Goal: Task Accomplishment & Management: Manage account settings

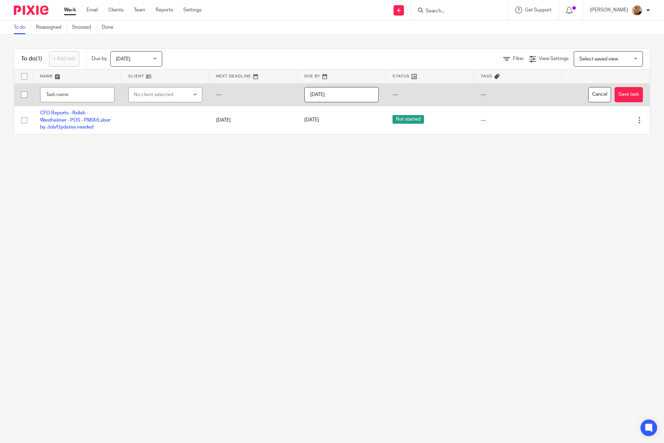
click at [67, 93] on input "text" at bounding box center [77, 95] width 74 height 16
type input "Ap Invoices/DTP/Missing Items"
click at [166, 96] on div "No client selected" at bounding box center [161, 94] width 55 height 15
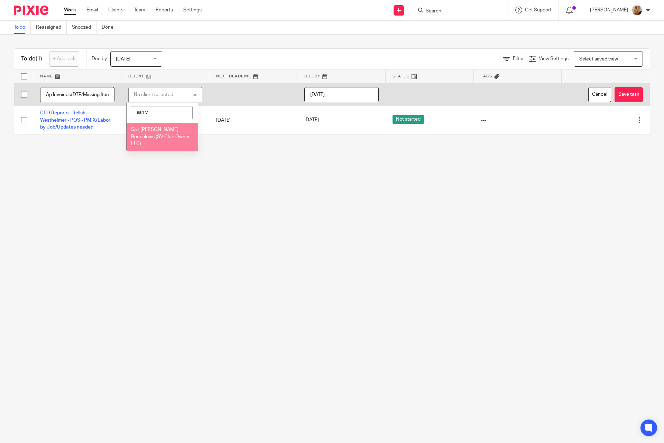
type input "san v"
click at [163, 136] on span "San [PERSON_NAME] Bungalows (SV Club Owner LLC)" at bounding box center [160, 136] width 59 height 19
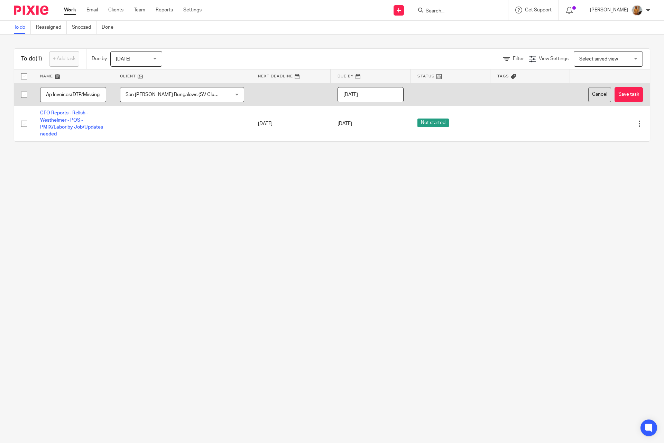
click at [615, 92] on button "Save task" at bounding box center [629, 95] width 28 height 16
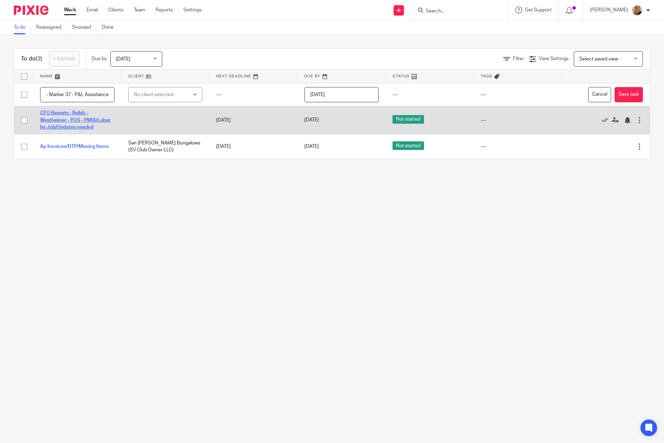
scroll to position [0, 32]
type input "CFO Reports - Marker 37 - P&L Assistance"
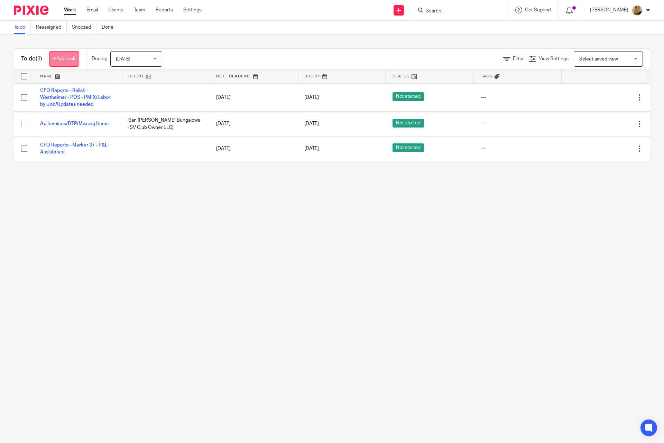
click at [65, 58] on link "+ Add task" at bounding box center [64, 59] width 30 height 16
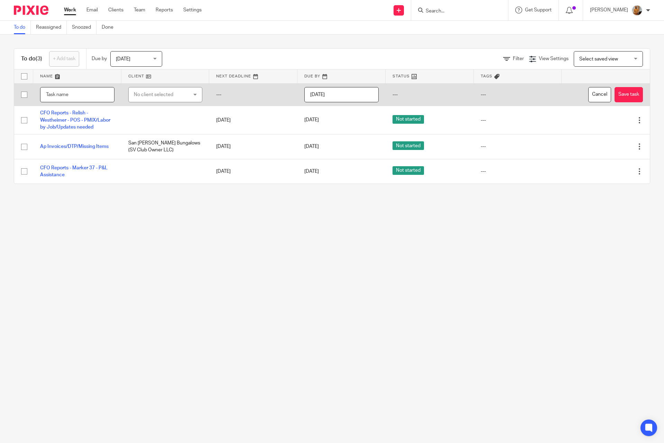
click at [77, 102] on input "text" at bounding box center [77, 95] width 74 height 16
type input "Support Assistance - Robbie's - Call with Juan - Remapping Vendor Item and Chec…"
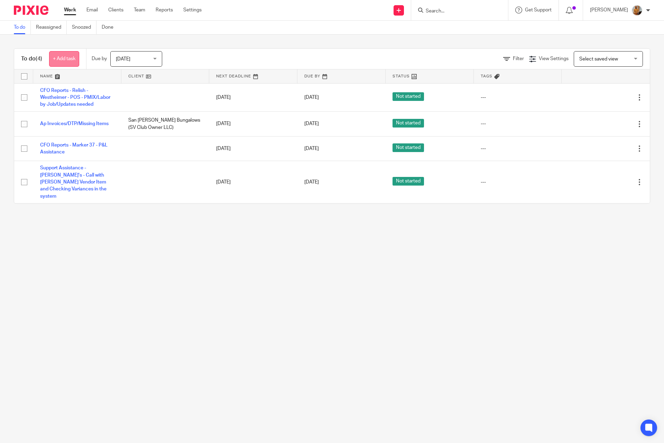
click at [67, 64] on link "+ Add task" at bounding box center [64, 59] width 30 height 16
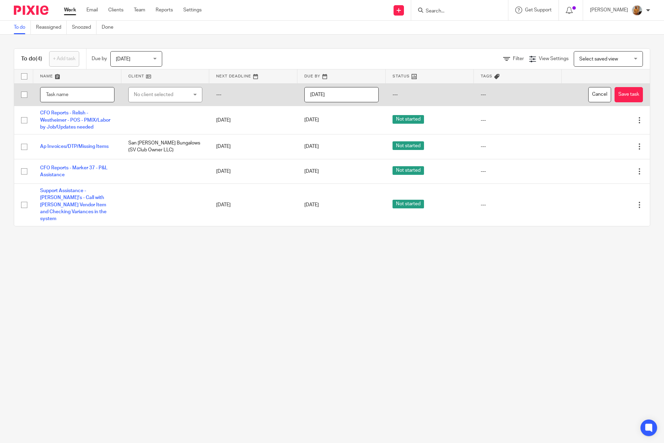
click at [80, 94] on input "text" at bounding box center [77, 95] width 74 height 16
type input "[PERSON_NAME]'s - Reverification Process"
click at [615, 93] on button "Save task" at bounding box center [629, 95] width 28 height 16
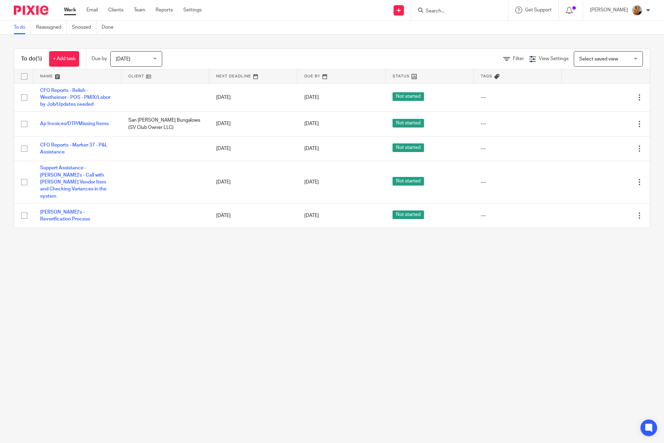
click at [85, 272] on main "To do Reassigned Snoozed Done To do (5) + Add task Due by [DATE] [DATE] [DATE] …" at bounding box center [332, 221] width 664 height 443
